Goal: Find contact information: Find contact information

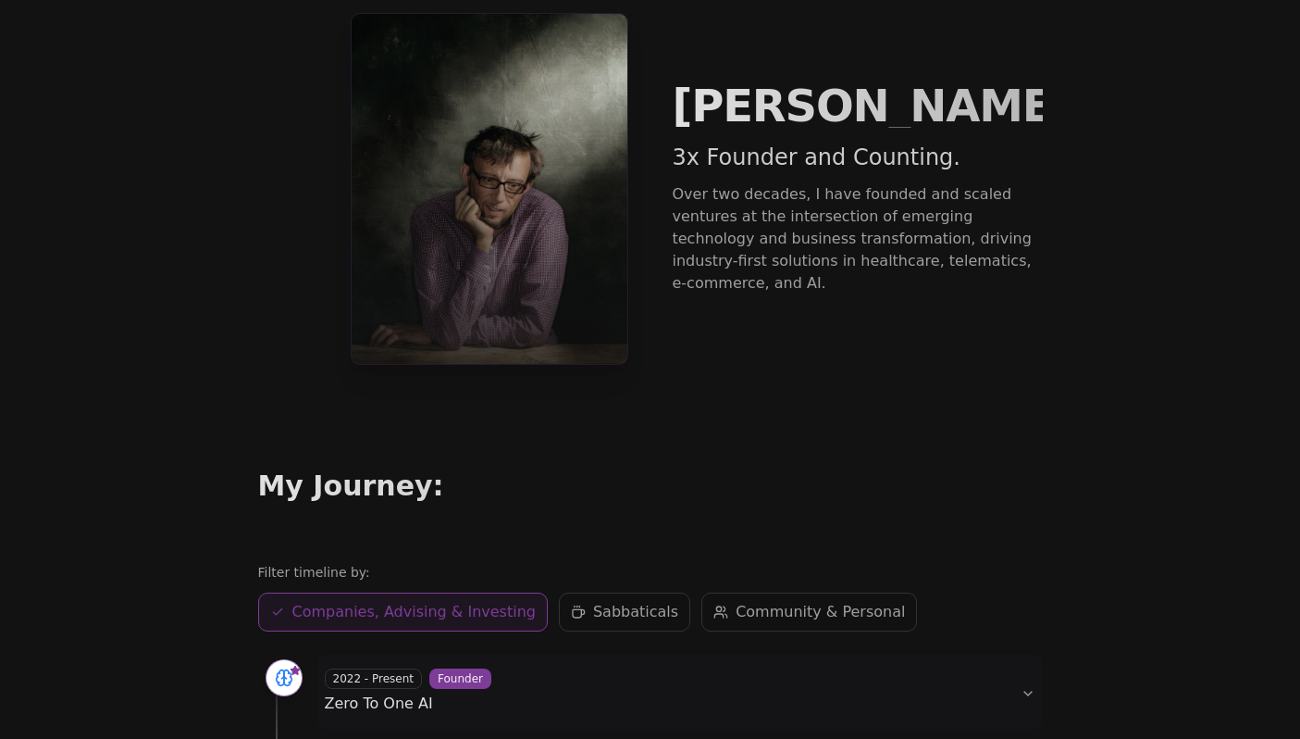
scroll to position [51, 0]
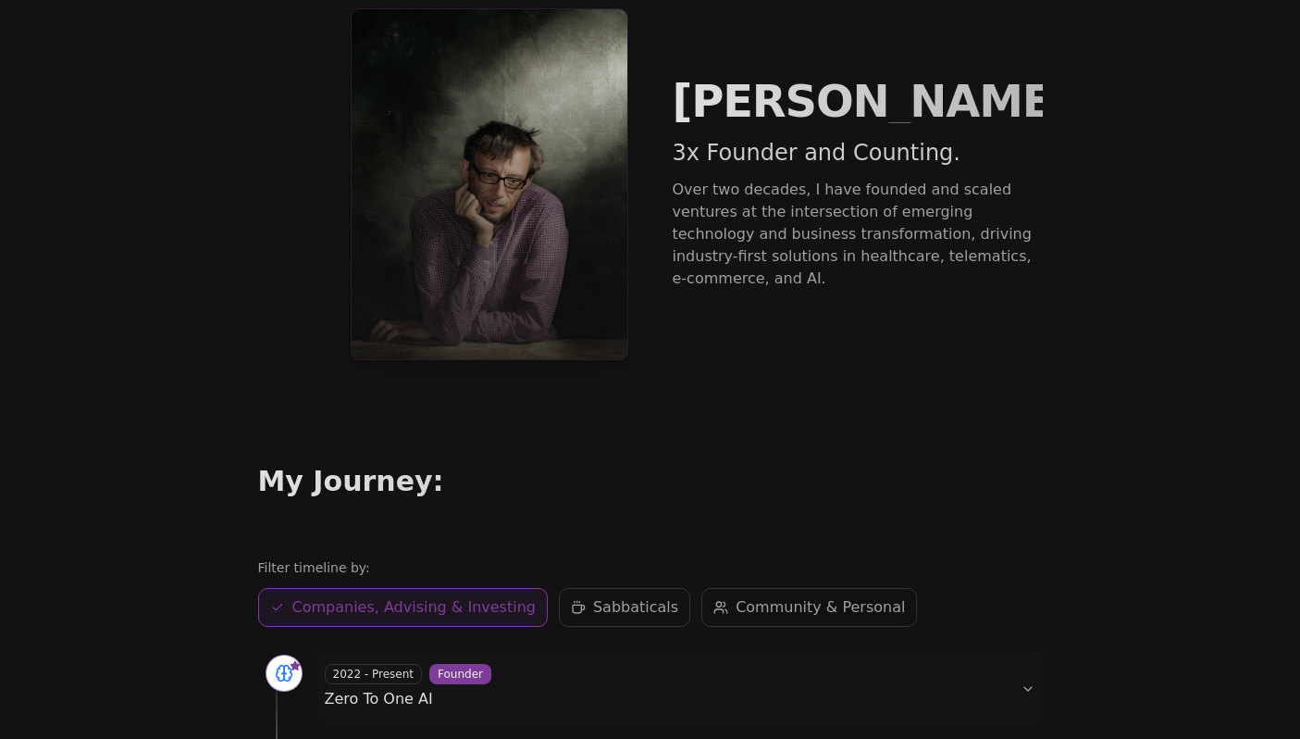
click at [593, 600] on span "Sabbaticals" at bounding box center [635, 607] width 85 height 22
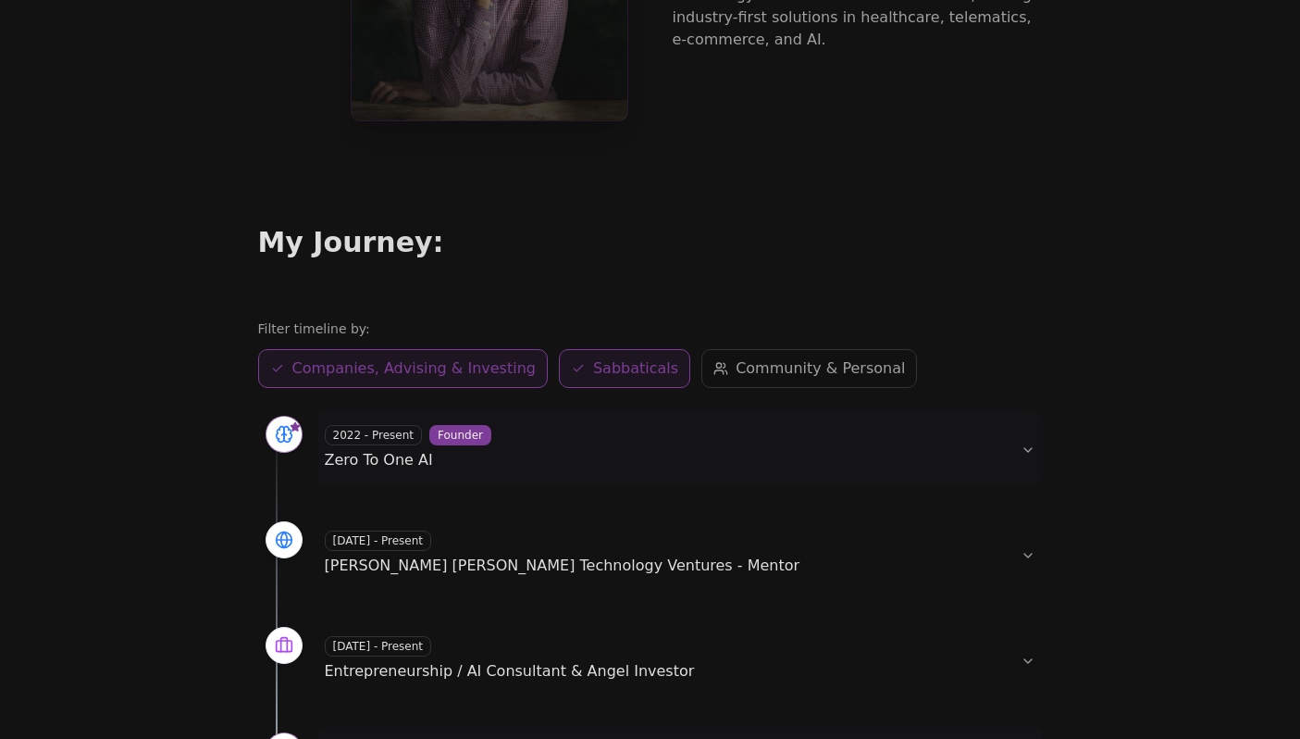
scroll to position [480, 0]
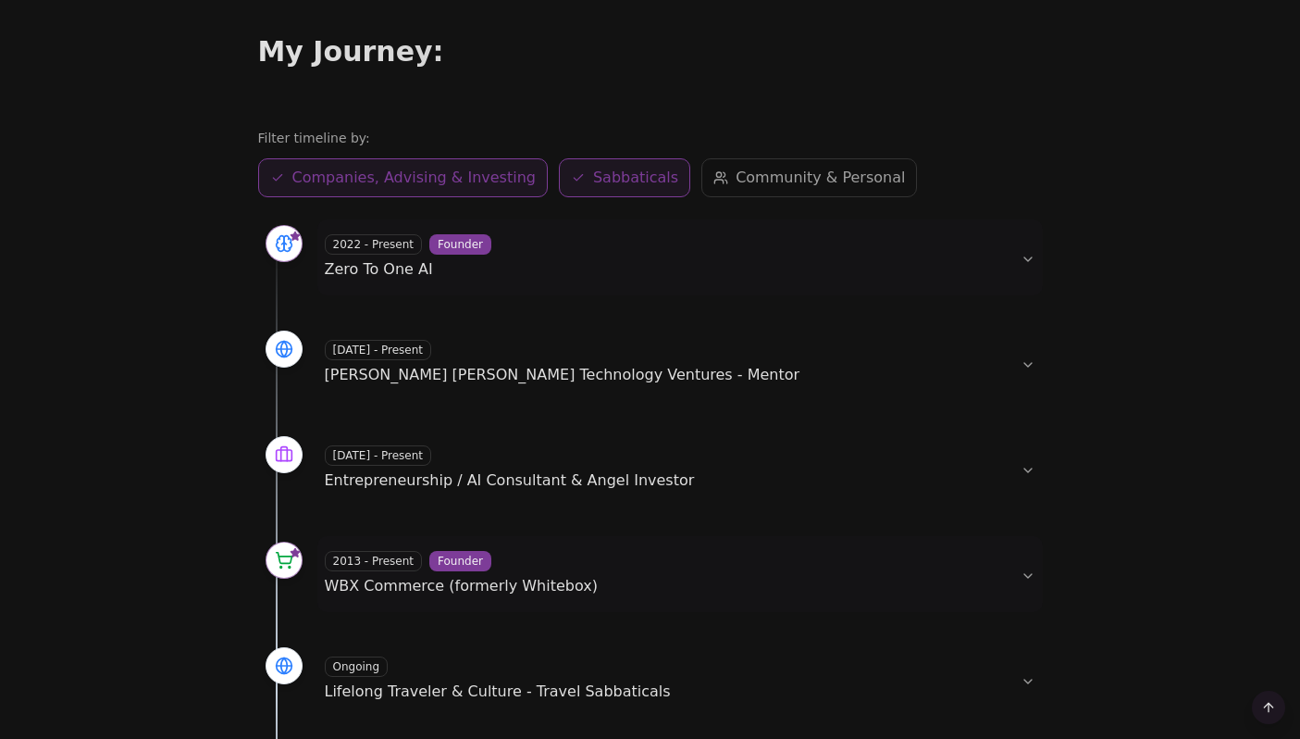
click at [463, 173] on span "Companies, Advising & Investing" at bounding box center [413, 178] width 243 height 22
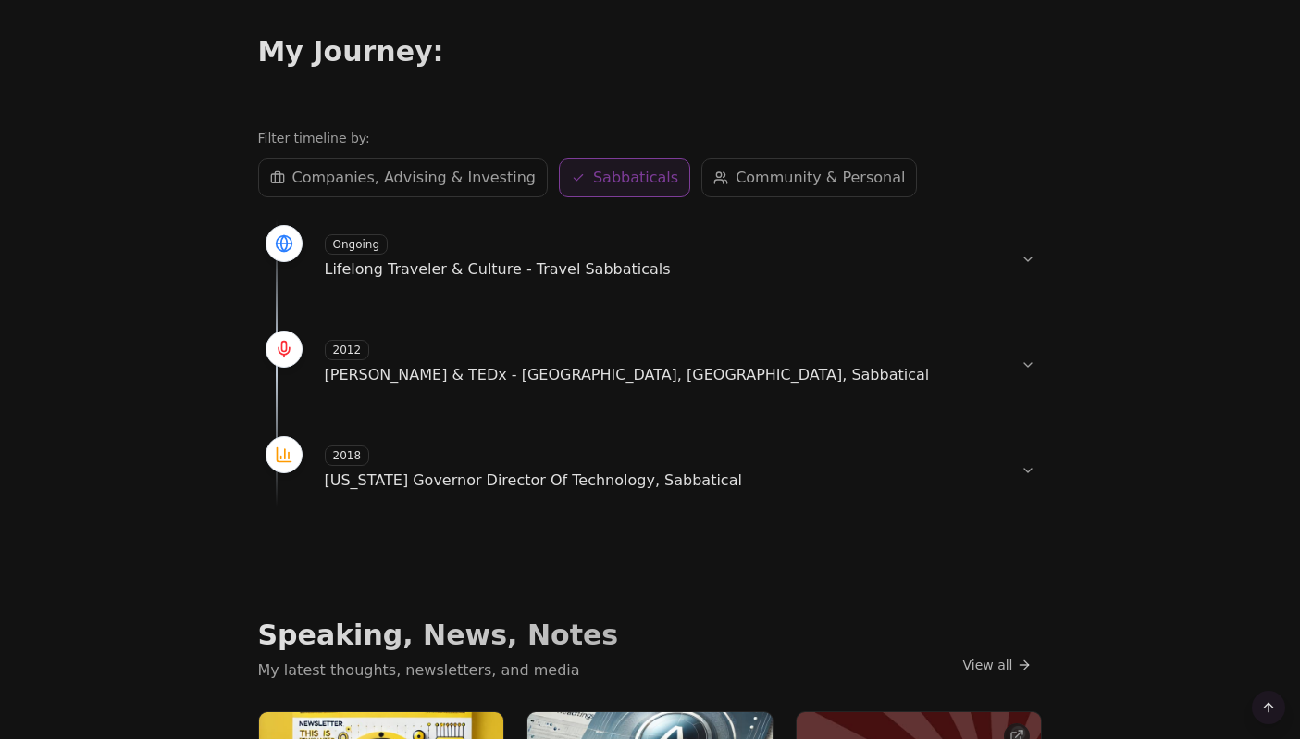
click at [604, 175] on span "Sabbaticals" at bounding box center [635, 178] width 85 height 22
click at [752, 181] on span "Community & Personal" at bounding box center [820, 178] width 169 height 22
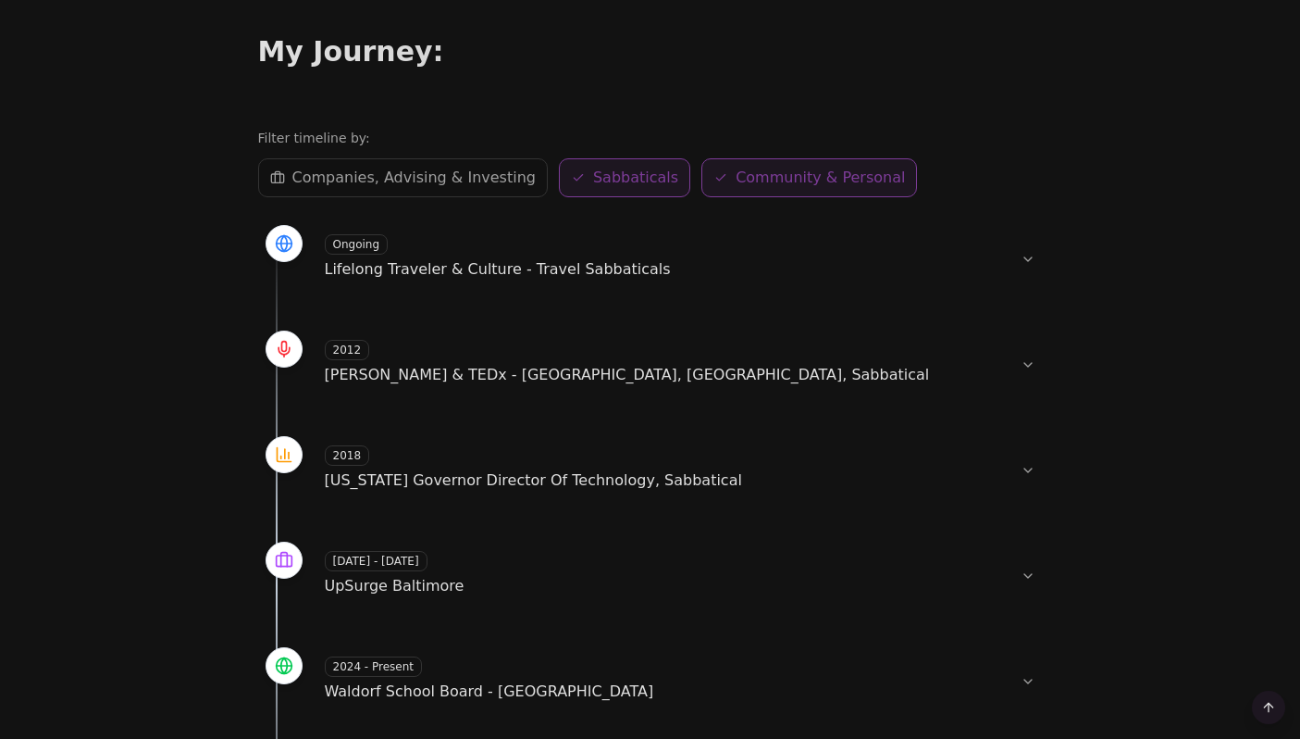
click at [593, 181] on span "Sabbaticals" at bounding box center [635, 178] width 85 height 22
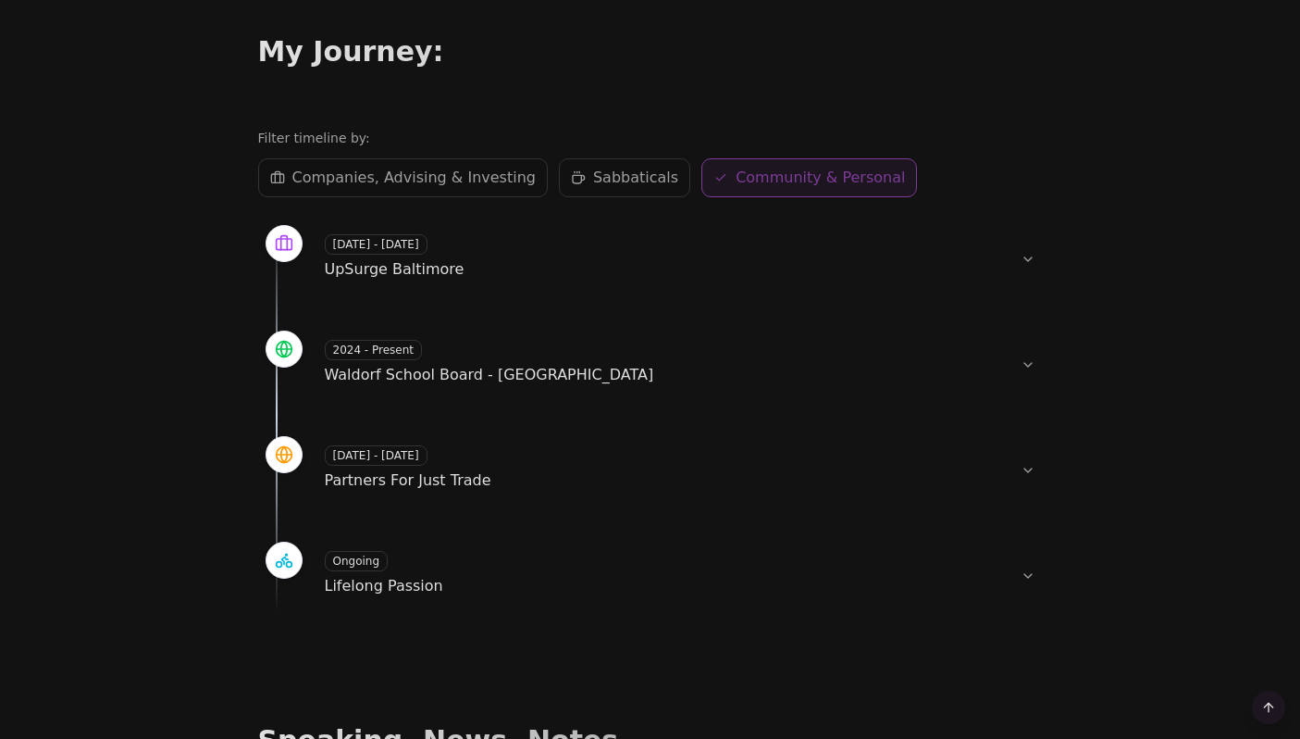
click at [376, 192] on button "Companies, Advising & Investing Companies" at bounding box center [403, 177] width 290 height 39
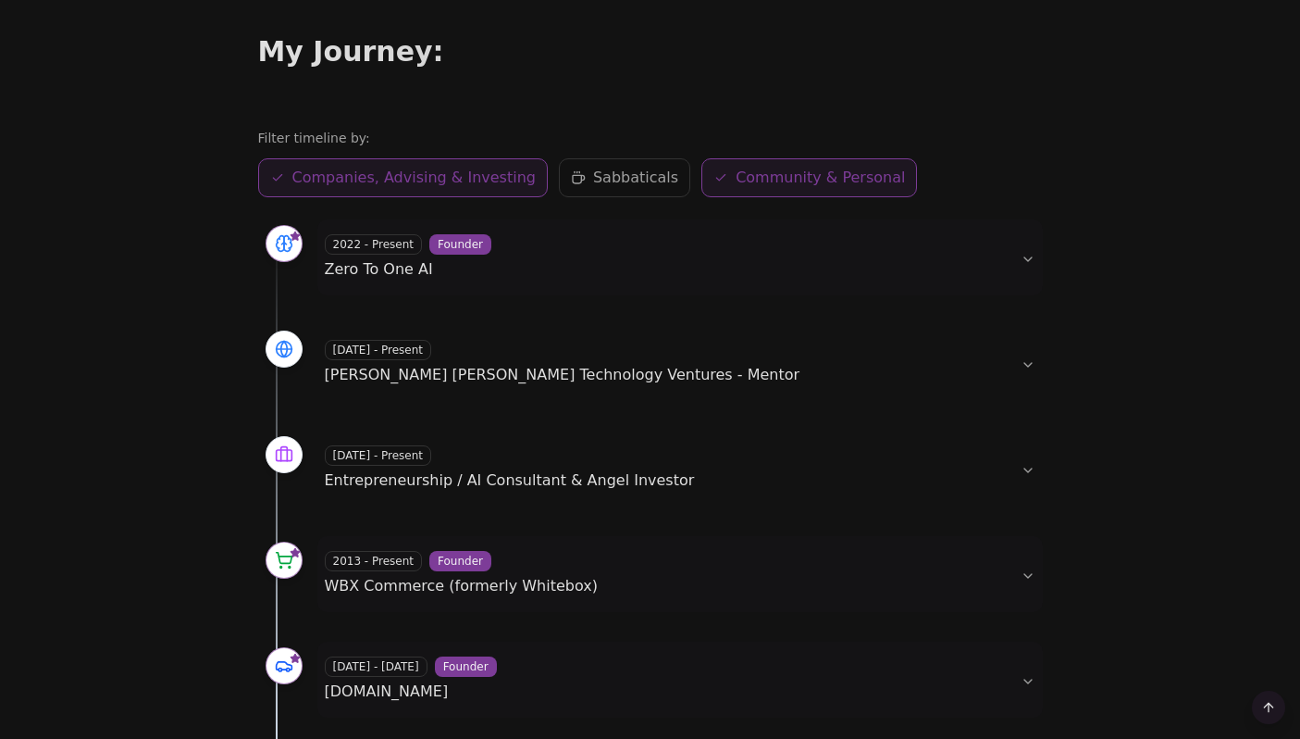
click at [739, 180] on span "Community & Personal" at bounding box center [820, 178] width 169 height 22
click at [628, 270] on div "2022 - Present Founder Zero To One AI" at bounding box center [665, 257] width 681 height 46
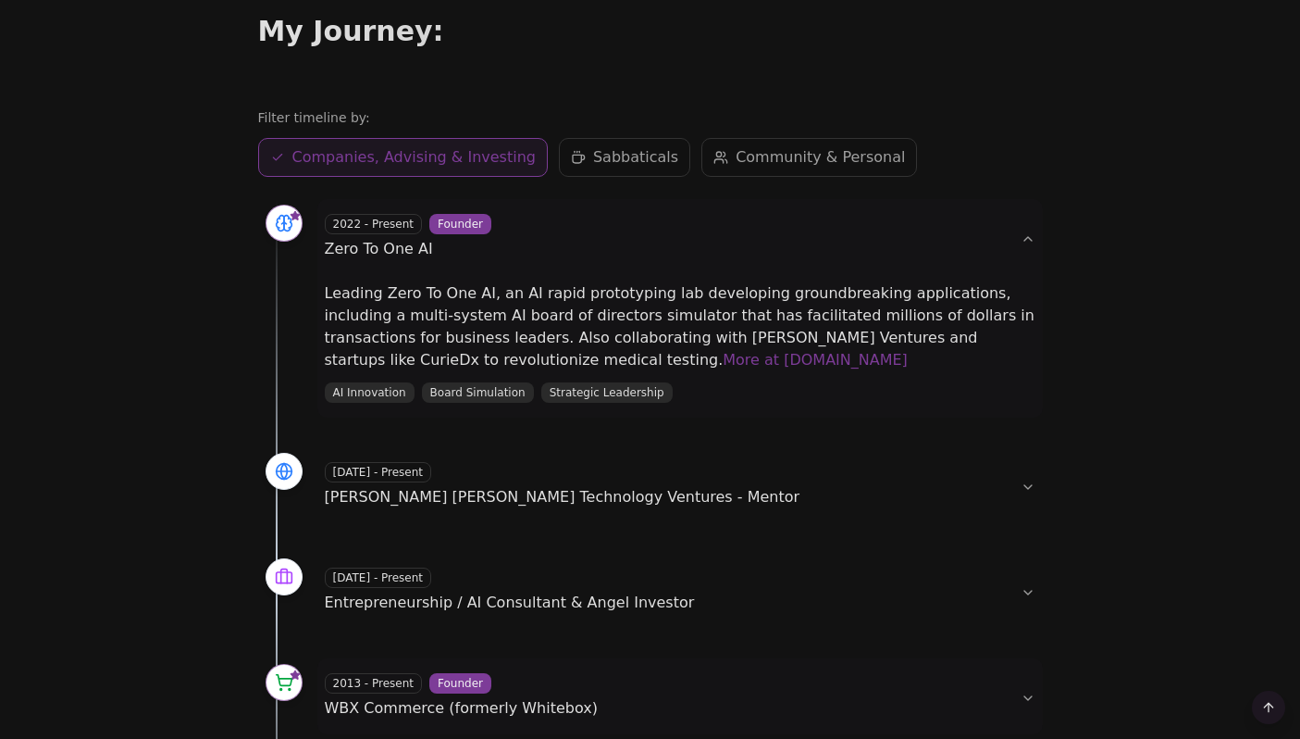
scroll to position [502, 0]
click at [782, 481] on div "[DATE] - Present [PERSON_NAME] [PERSON_NAME] Technology Ventures - Mentor" at bounding box center [665, 484] width 681 height 46
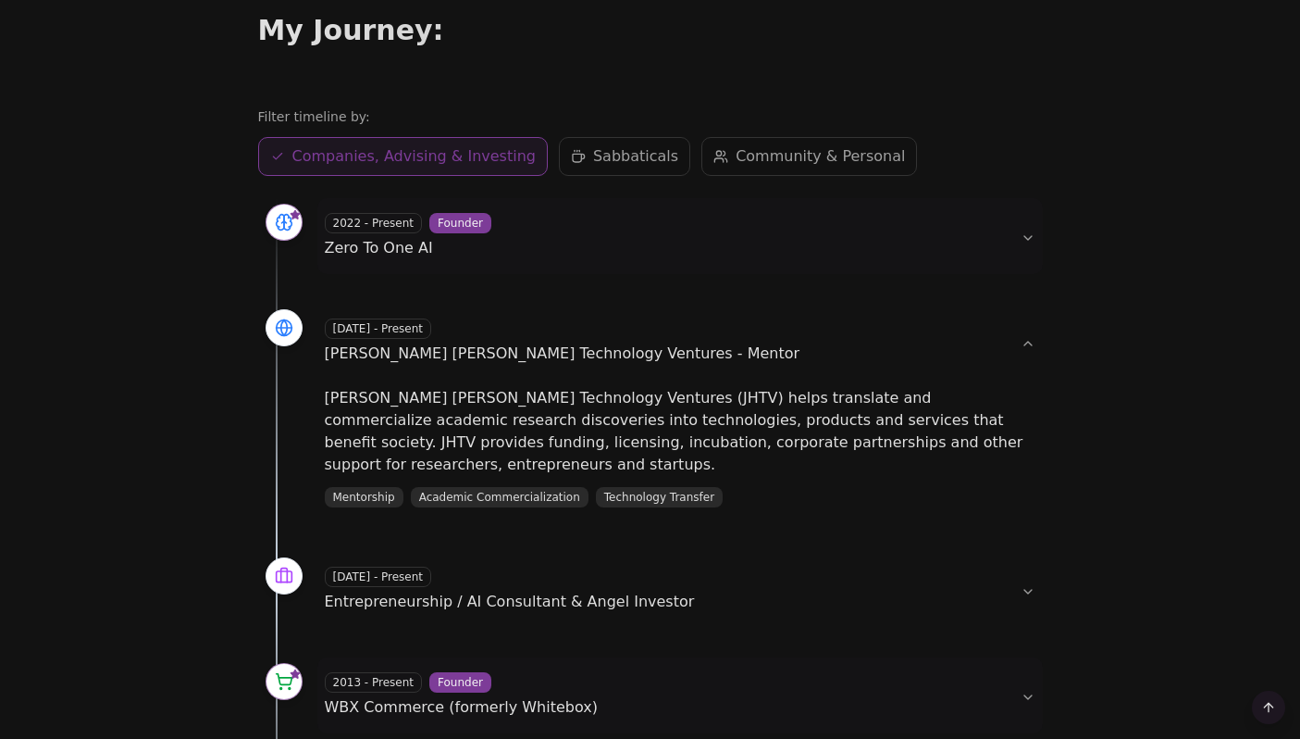
scroll to position [540, 0]
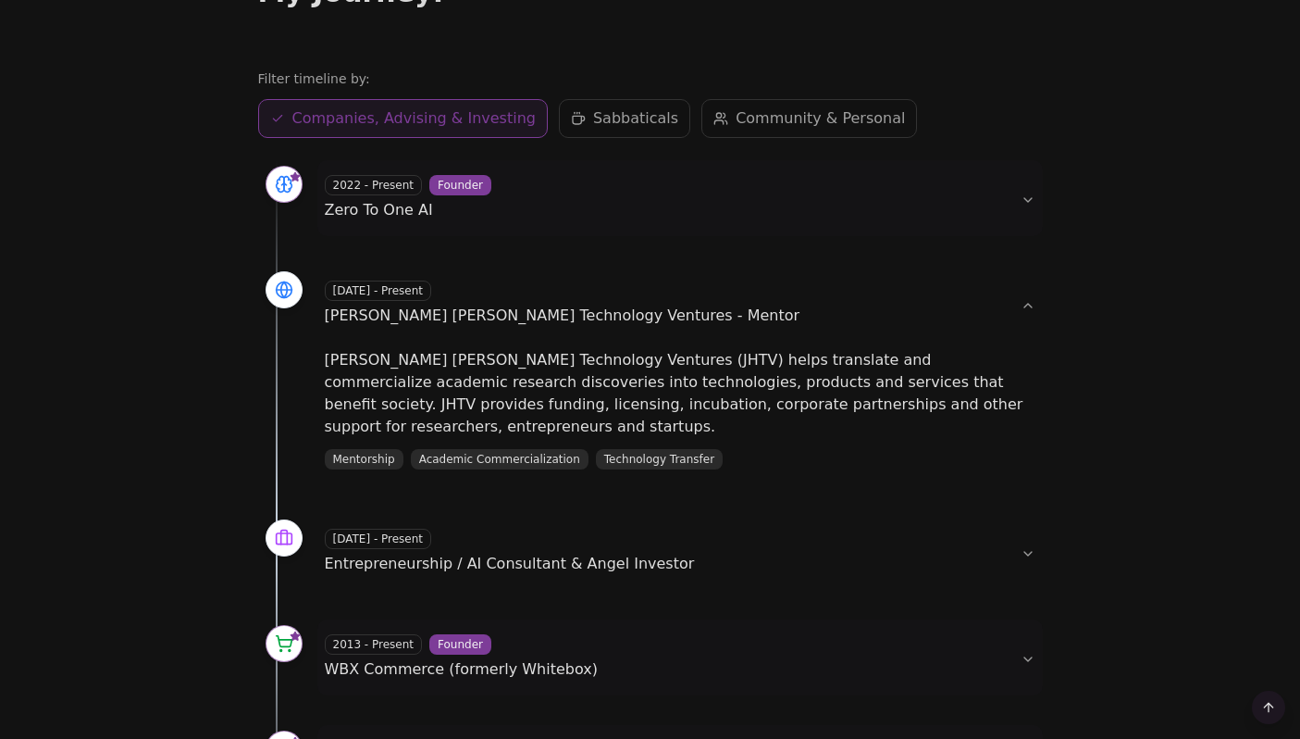
click at [712, 558] on div "[DATE] - Present Entrepreneurship / AI Consultant & Angel Investor" at bounding box center [665, 551] width 681 height 46
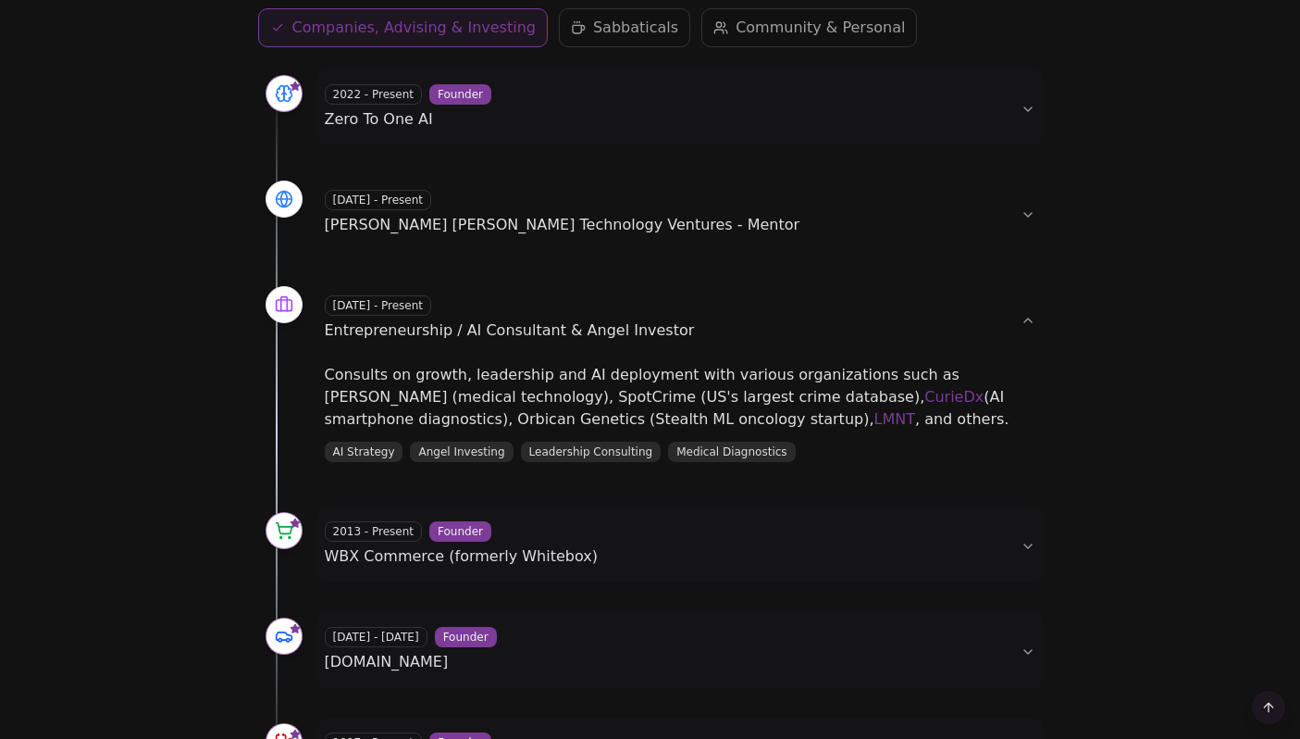
scroll to position [641, 0]
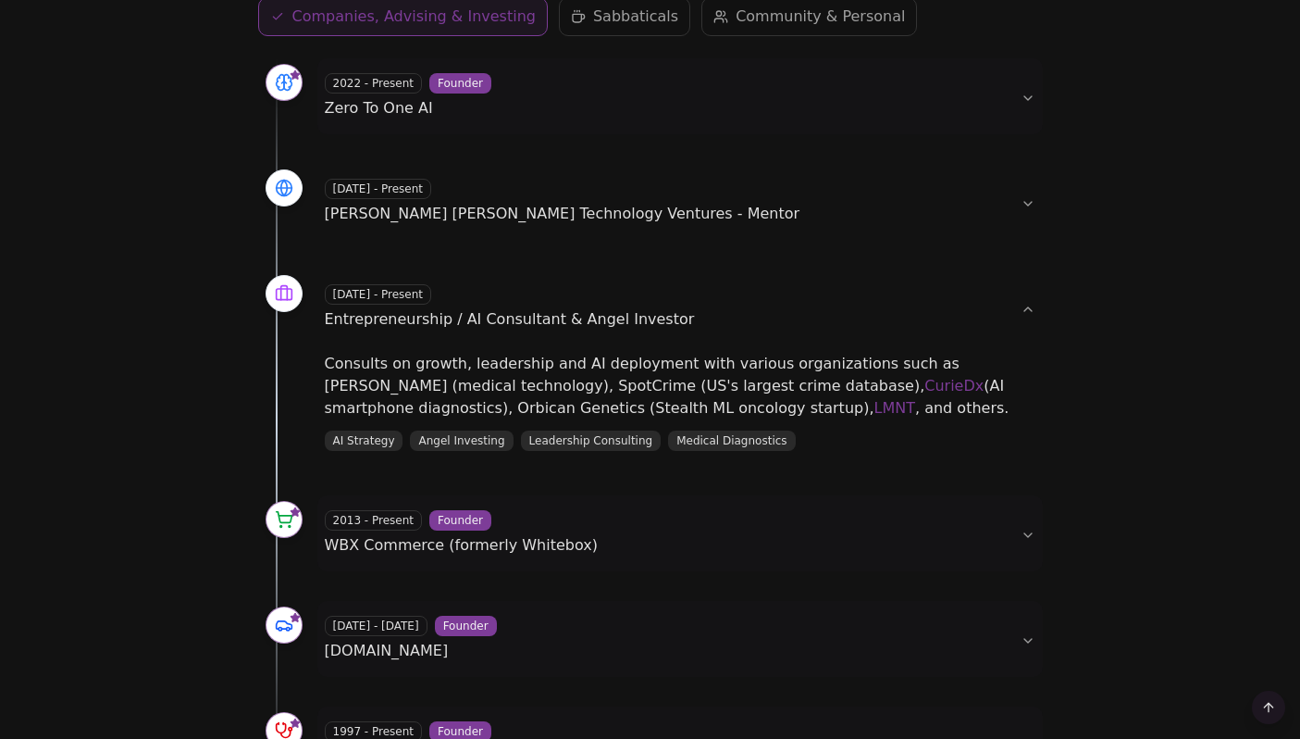
click at [612, 548] on div "2013 - Present Founder WBX Commerce (formerly Whitebox)" at bounding box center [665, 533] width 681 height 46
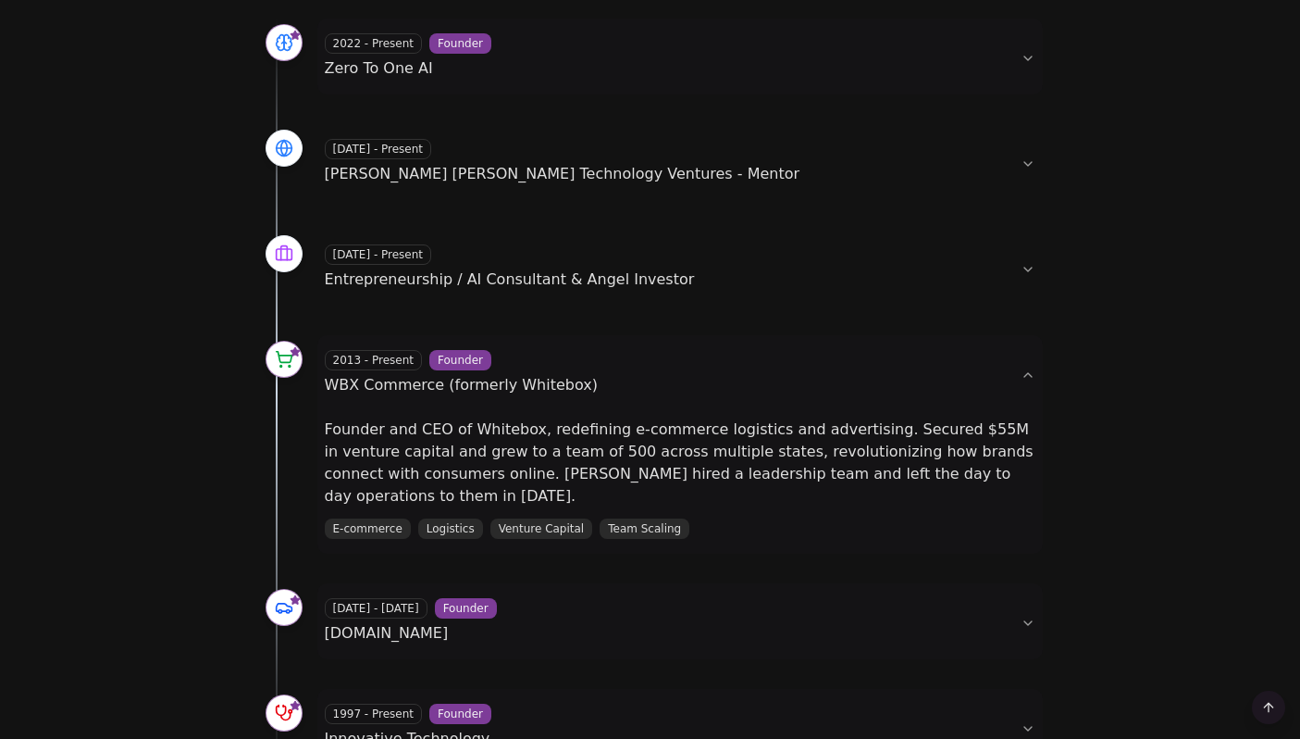
scroll to position [695, 0]
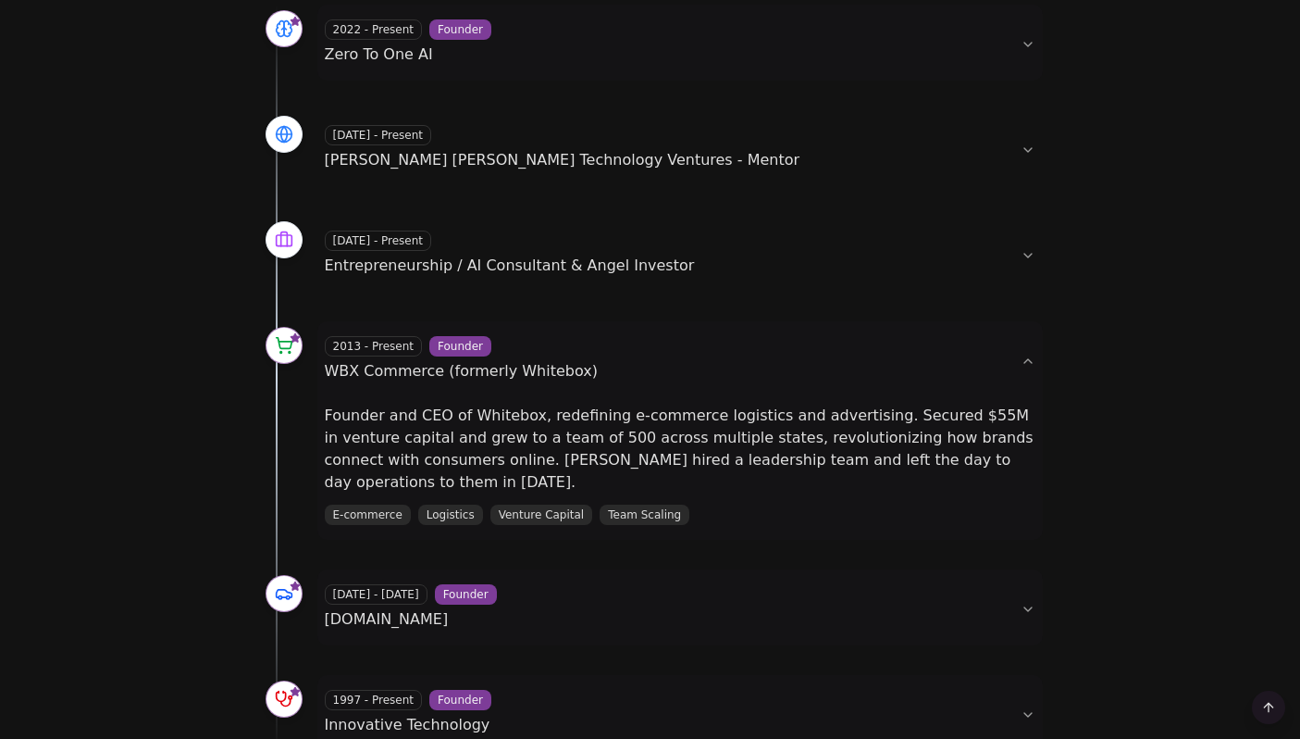
click at [861, 393] on button "2013 - Present Founder WBX Commerce (formerly Whitebox)" at bounding box center [680, 359] width 726 height 76
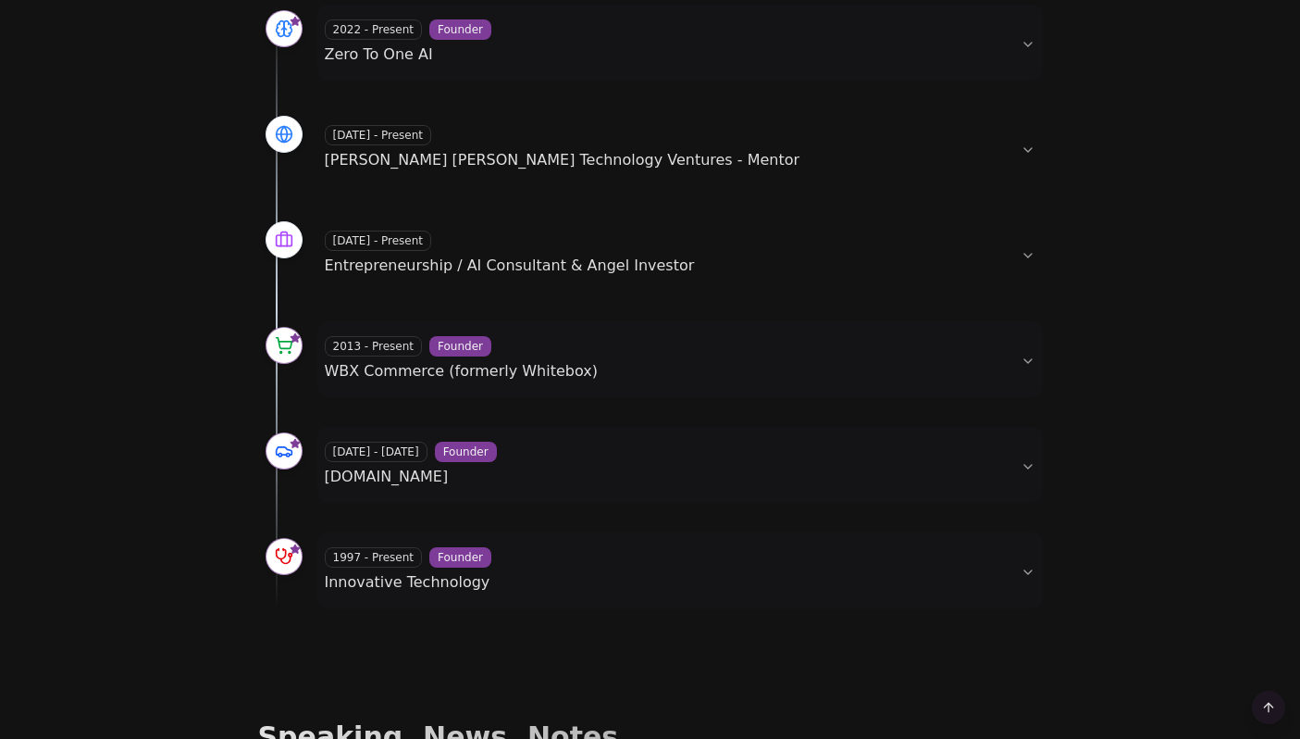
click at [769, 453] on div "[DATE] - [DATE] Founder [DOMAIN_NAME]" at bounding box center [665, 464] width 681 height 46
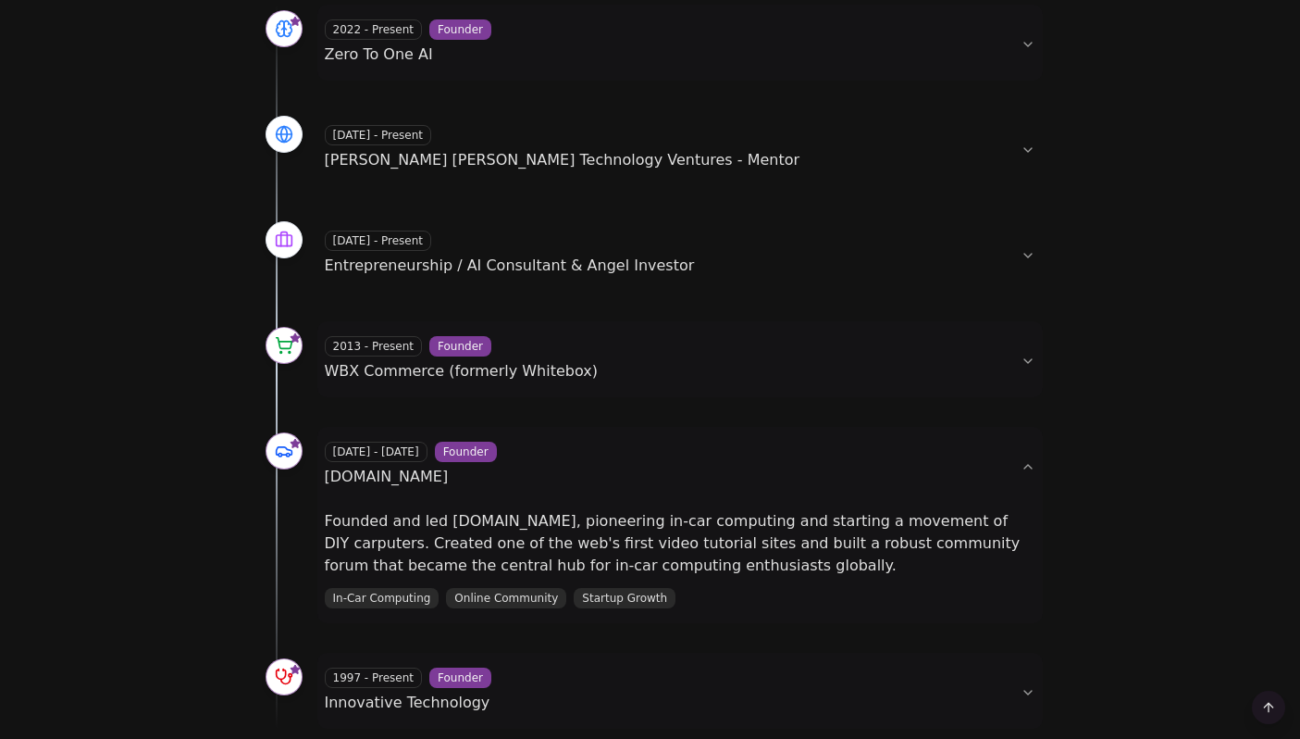
click at [769, 453] on div "[DATE] - [DATE] Founder [DOMAIN_NAME]" at bounding box center [665, 464] width 681 height 46
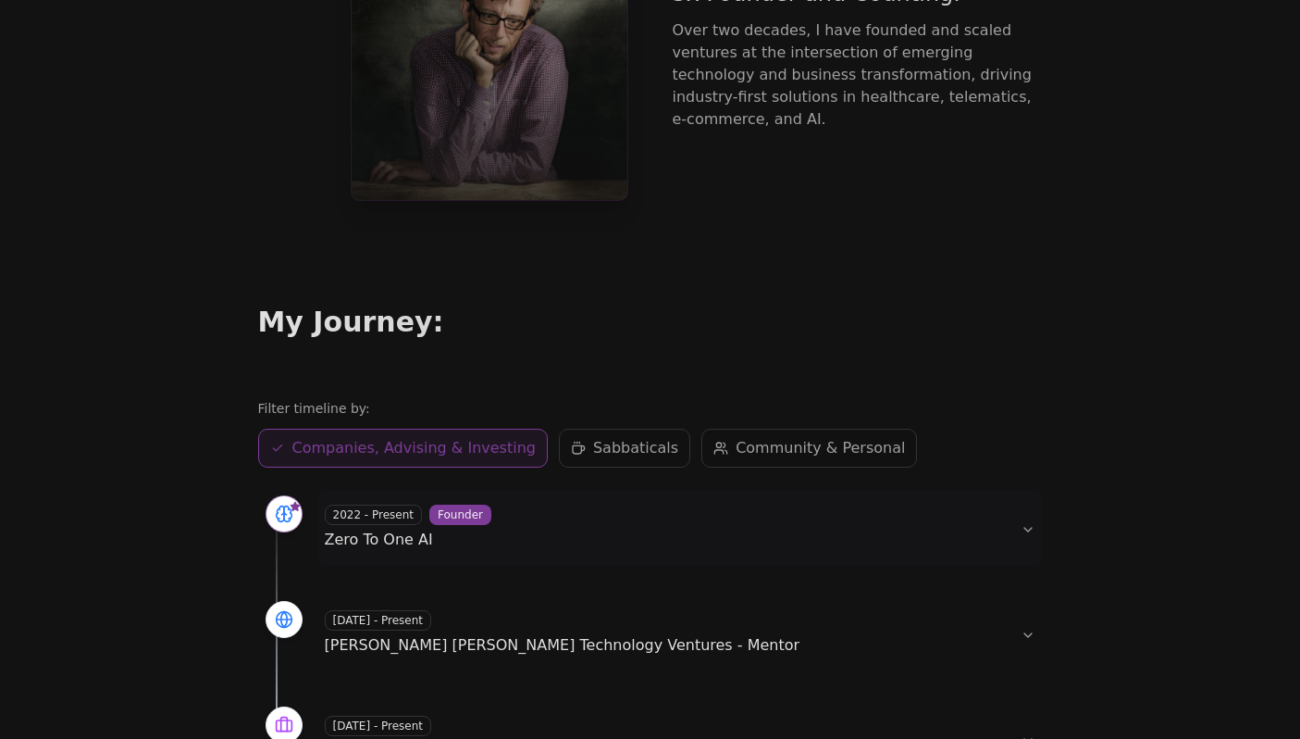
scroll to position [229, 0]
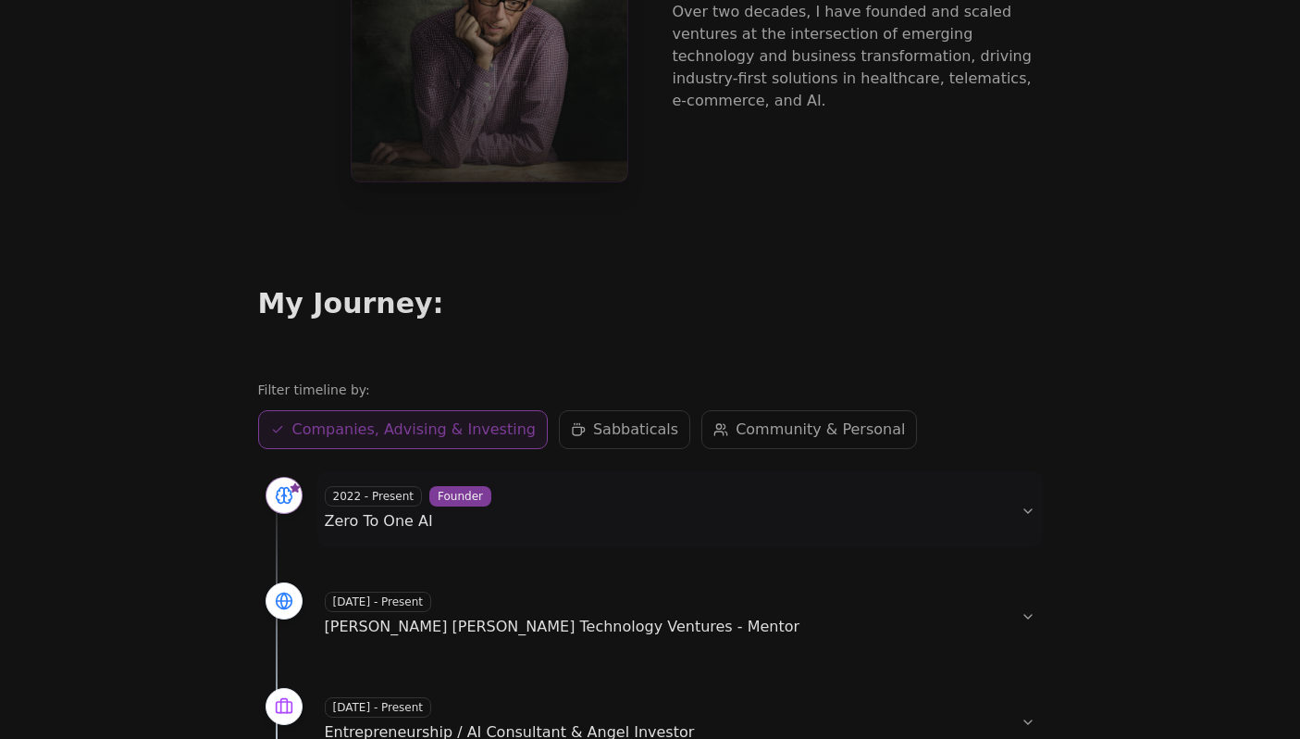
click at [293, 490] on icon "Toggle Zero To One AI section" at bounding box center [294, 487] width 9 height 9
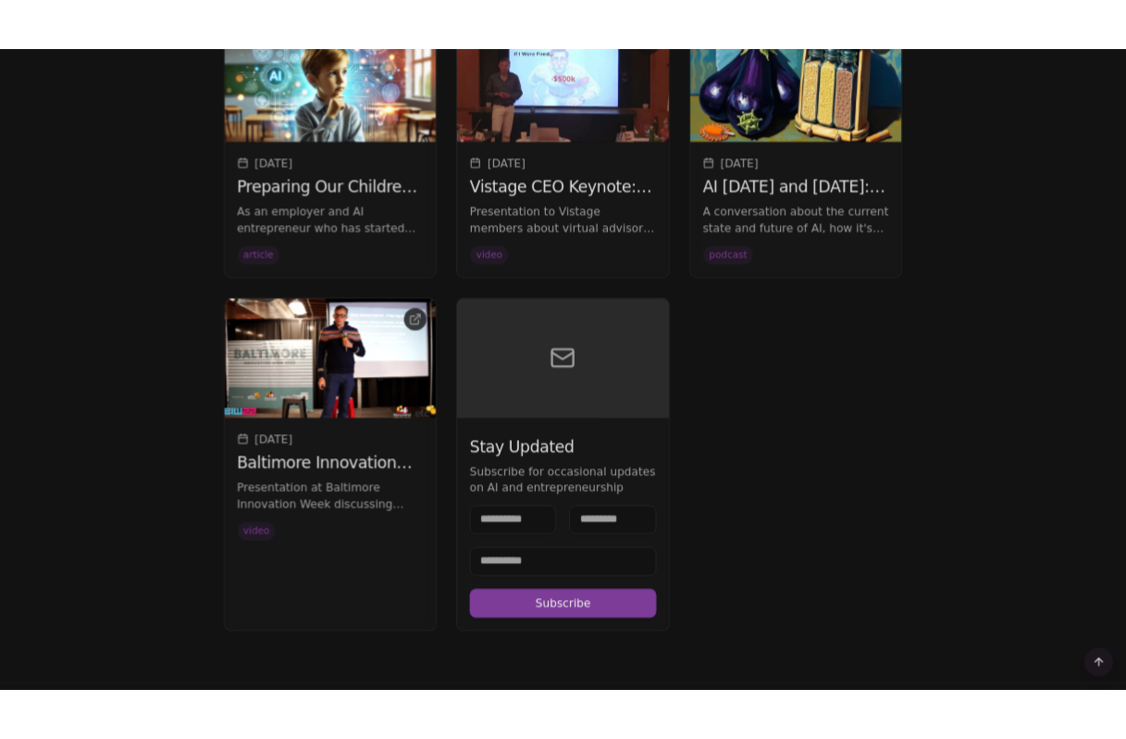
scroll to position [2290, 0]
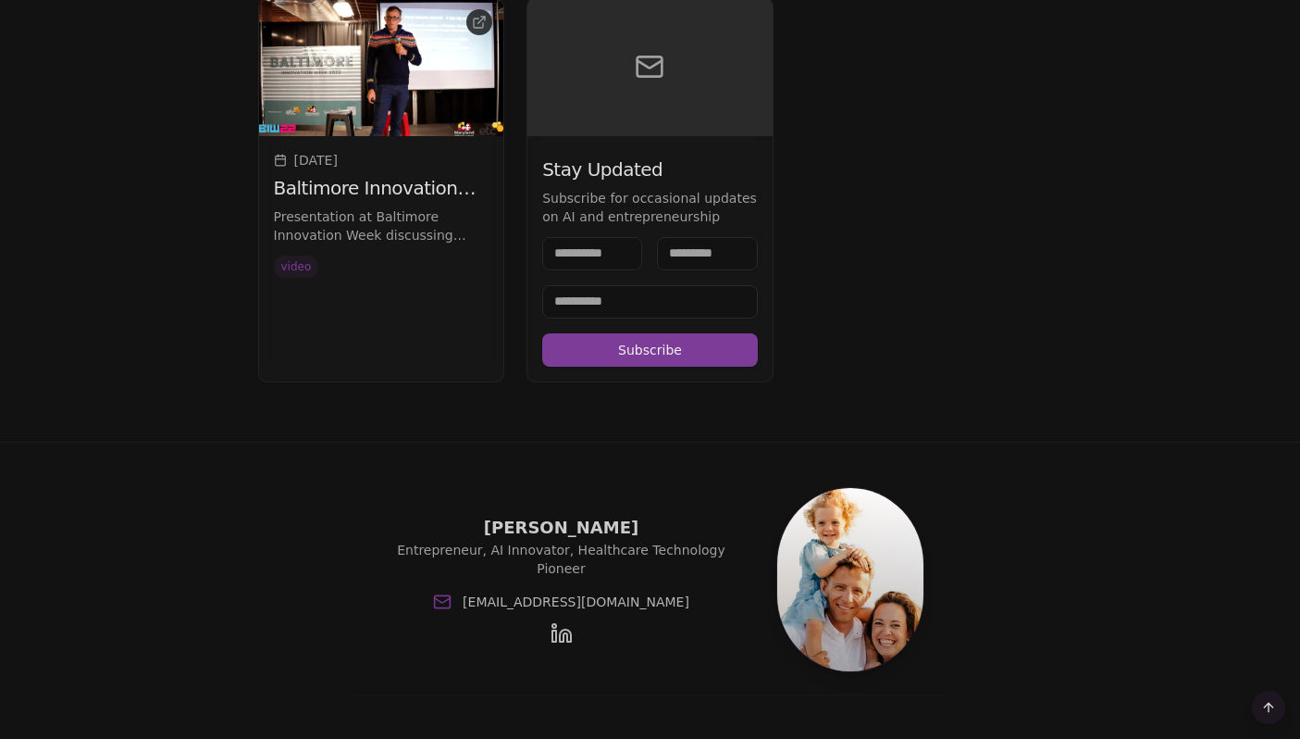
click at [554, 630] on rect "LinkedIn" at bounding box center [555, 635] width 4 height 11
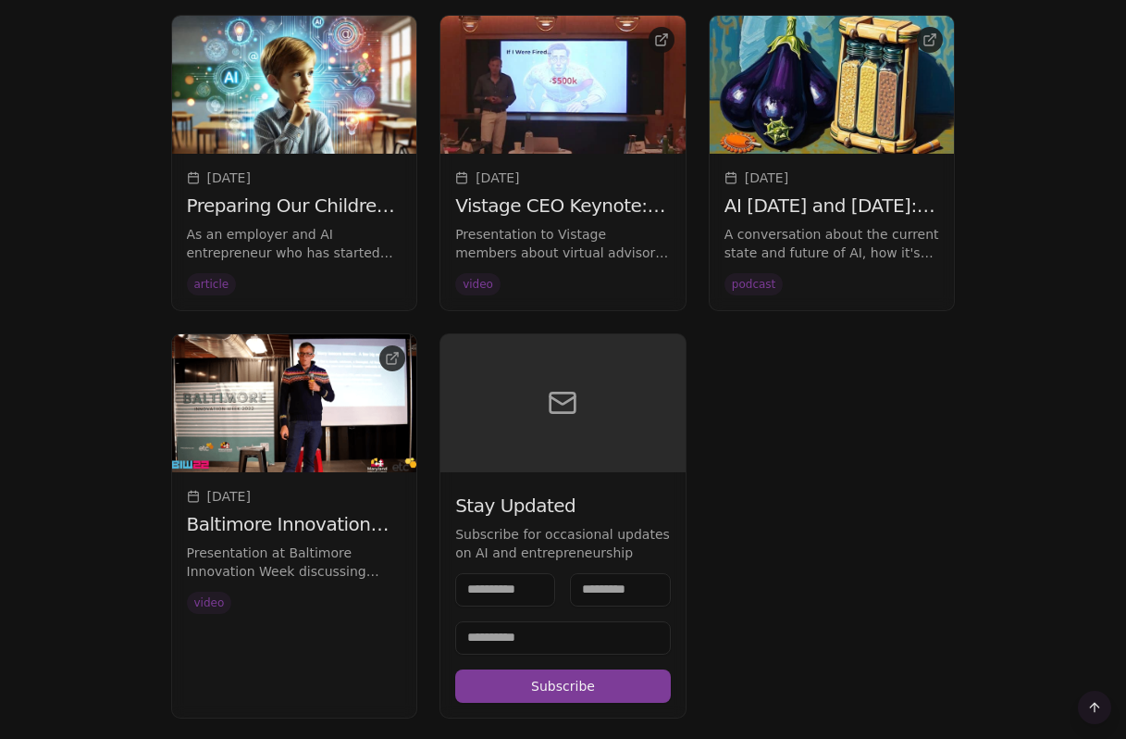
scroll to position [1692, 0]
